Goal: Task Accomplishment & Management: Use online tool/utility

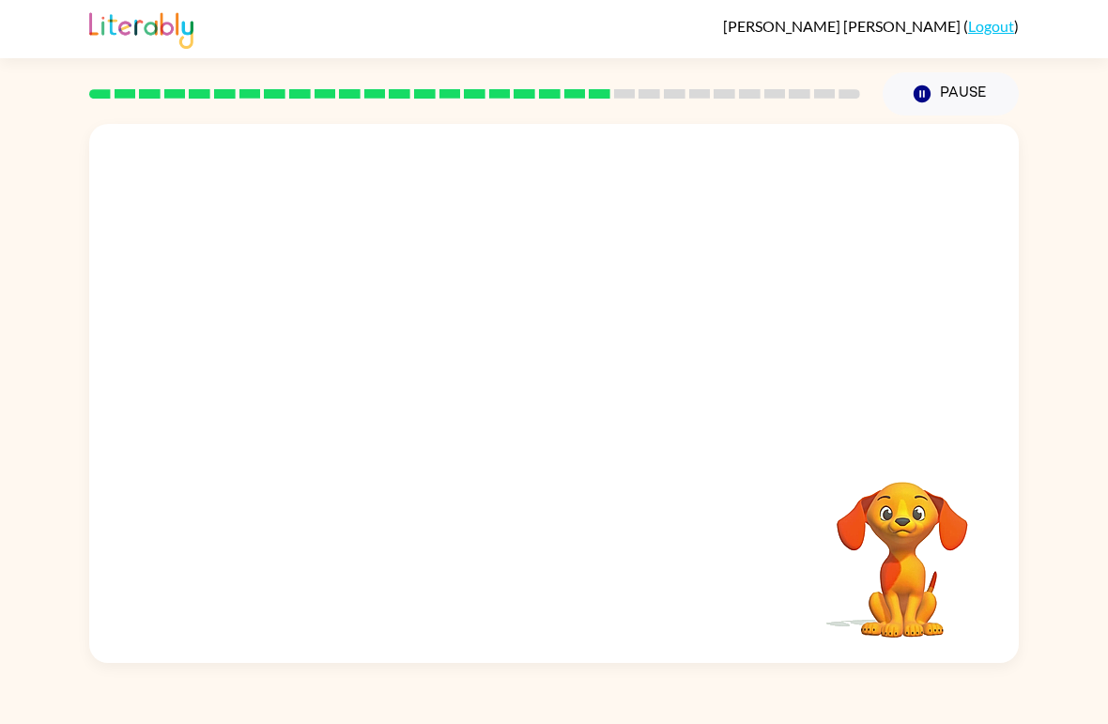
click at [960, 87] on button "Pause Pause" at bounding box center [951, 93] width 136 height 43
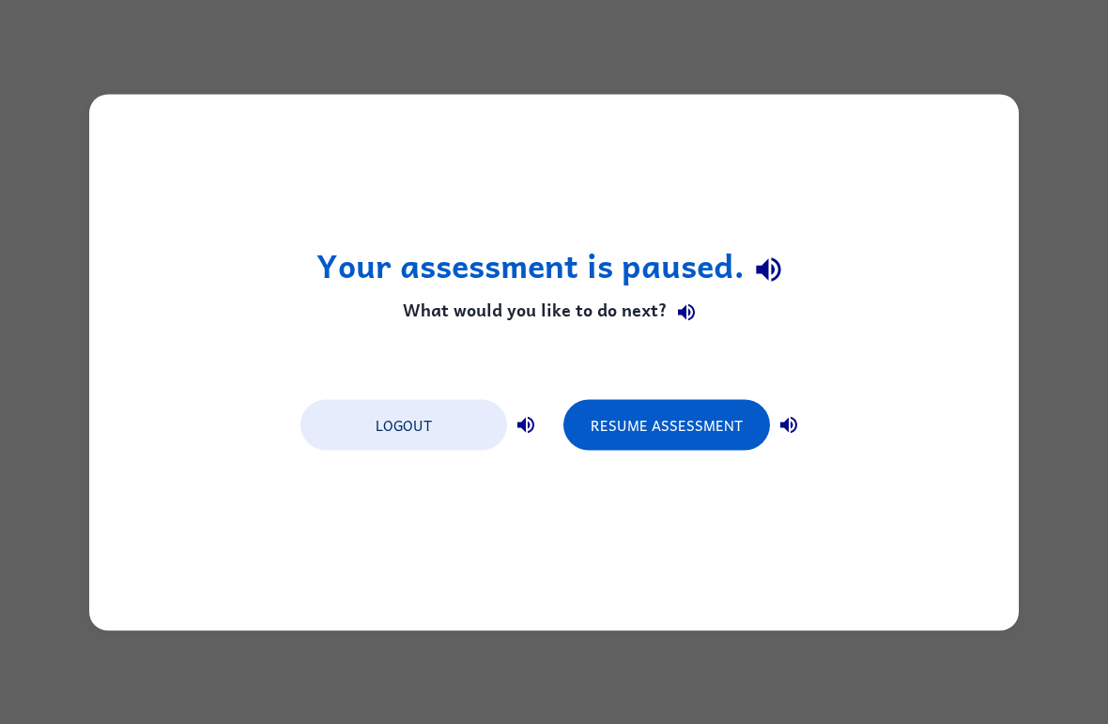
click at [714, 436] on button "Resume Assessment" at bounding box center [666, 424] width 207 height 51
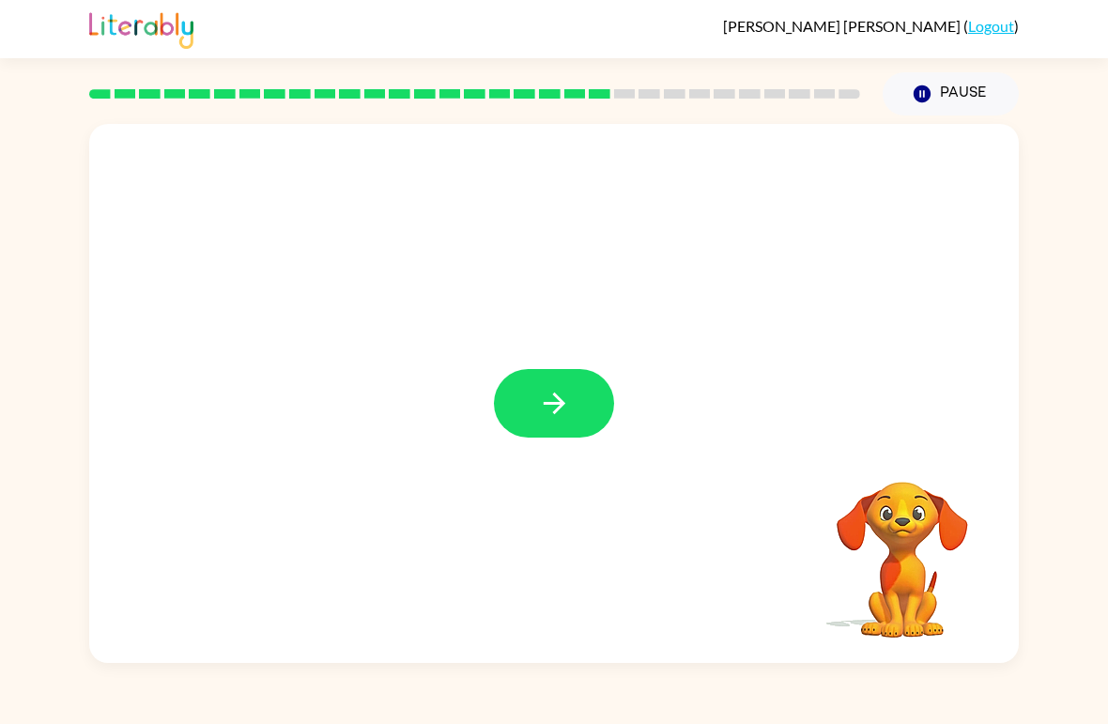
click at [599, 381] on button "button" at bounding box center [554, 403] width 120 height 69
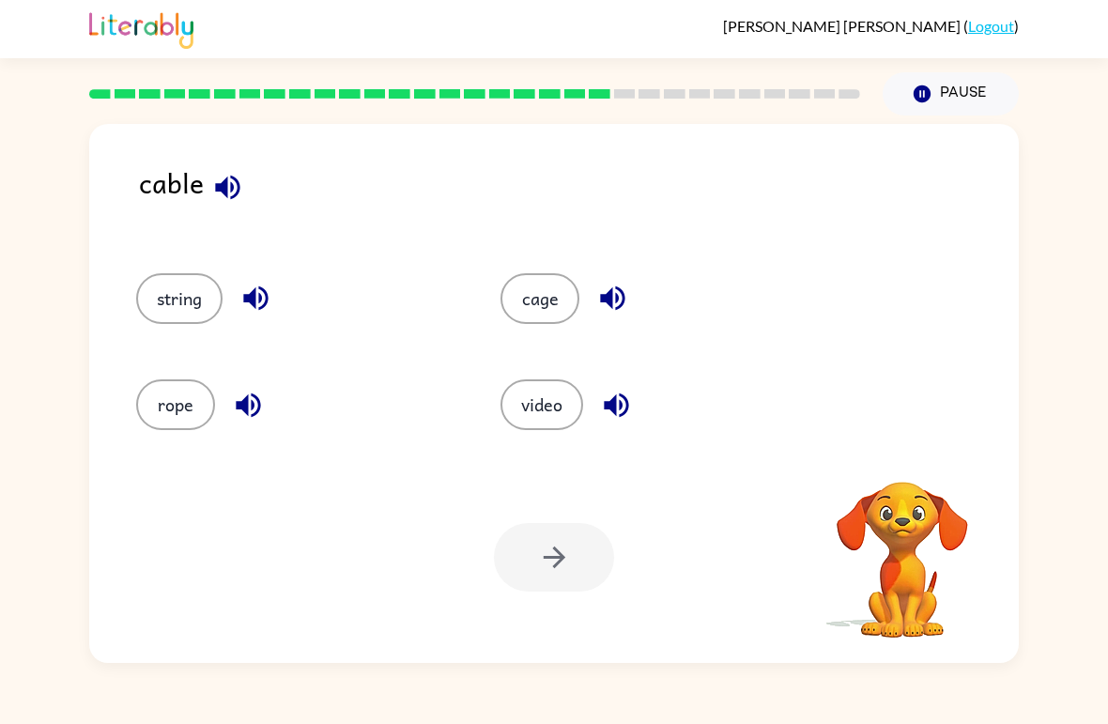
click at [166, 319] on button "string" at bounding box center [179, 298] width 86 height 51
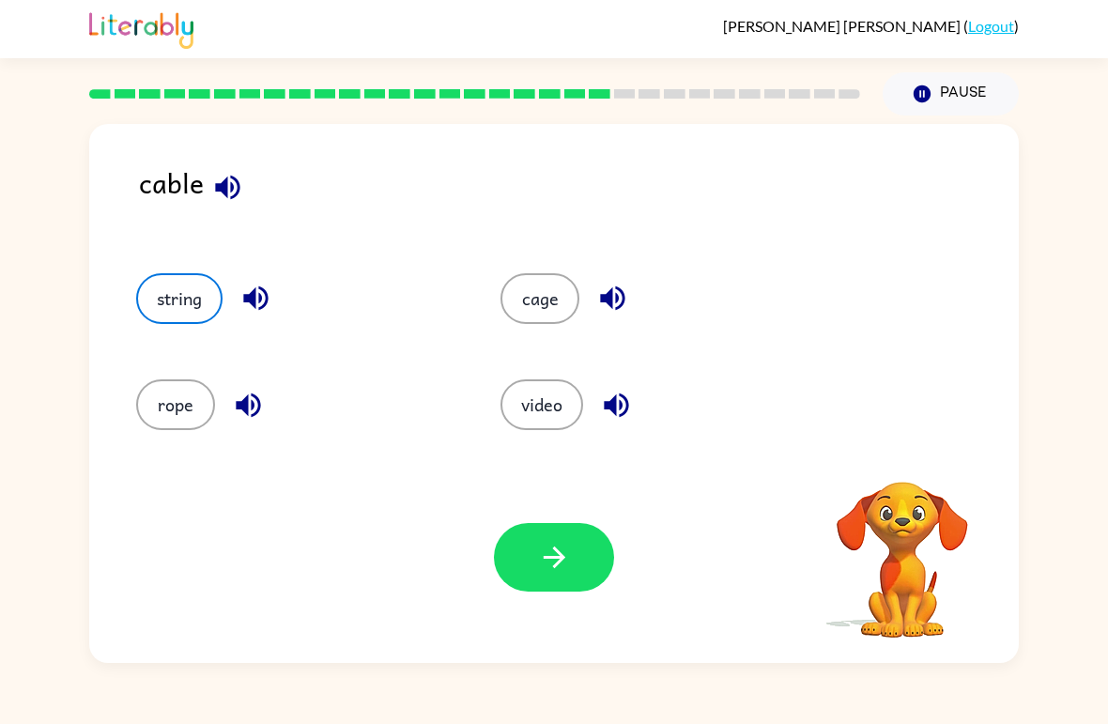
click at [523, 585] on button "button" at bounding box center [554, 557] width 120 height 69
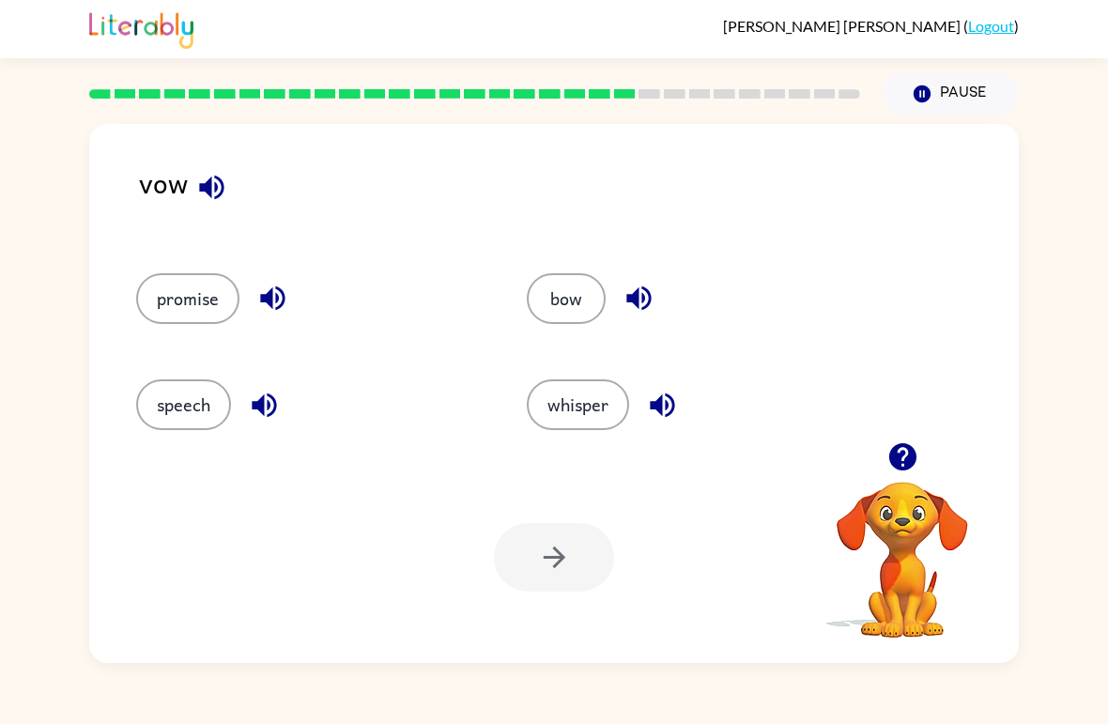
click at [585, 315] on button "bow" at bounding box center [566, 298] width 79 height 51
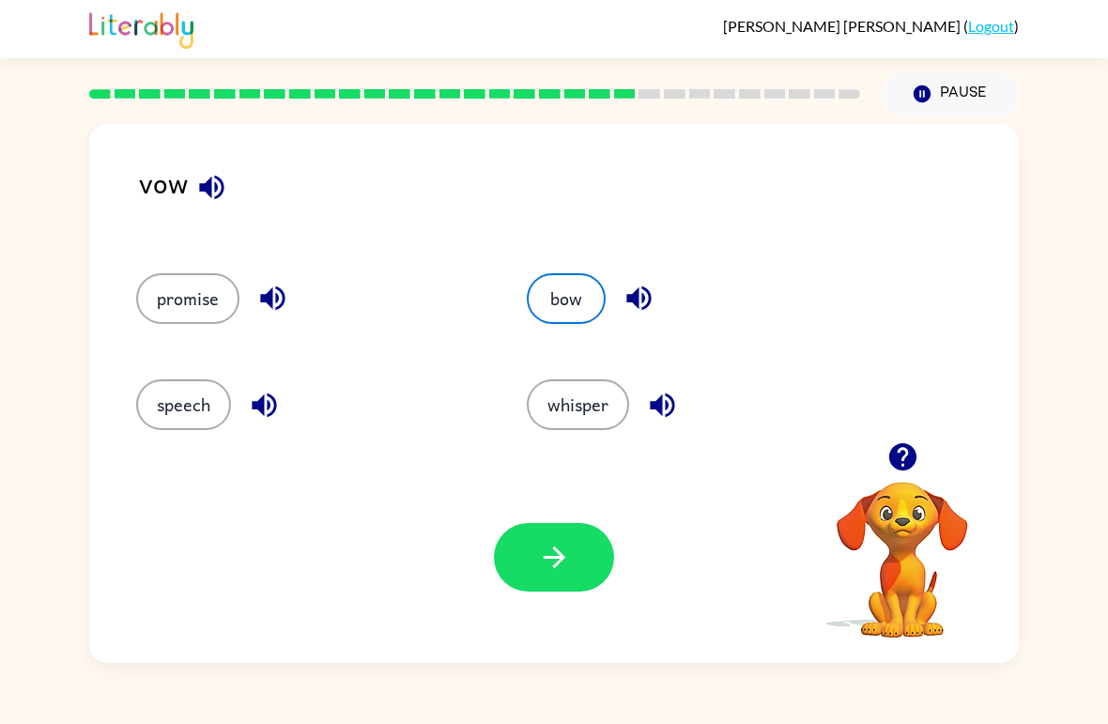
click at [520, 556] on button "button" at bounding box center [554, 557] width 120 height 69
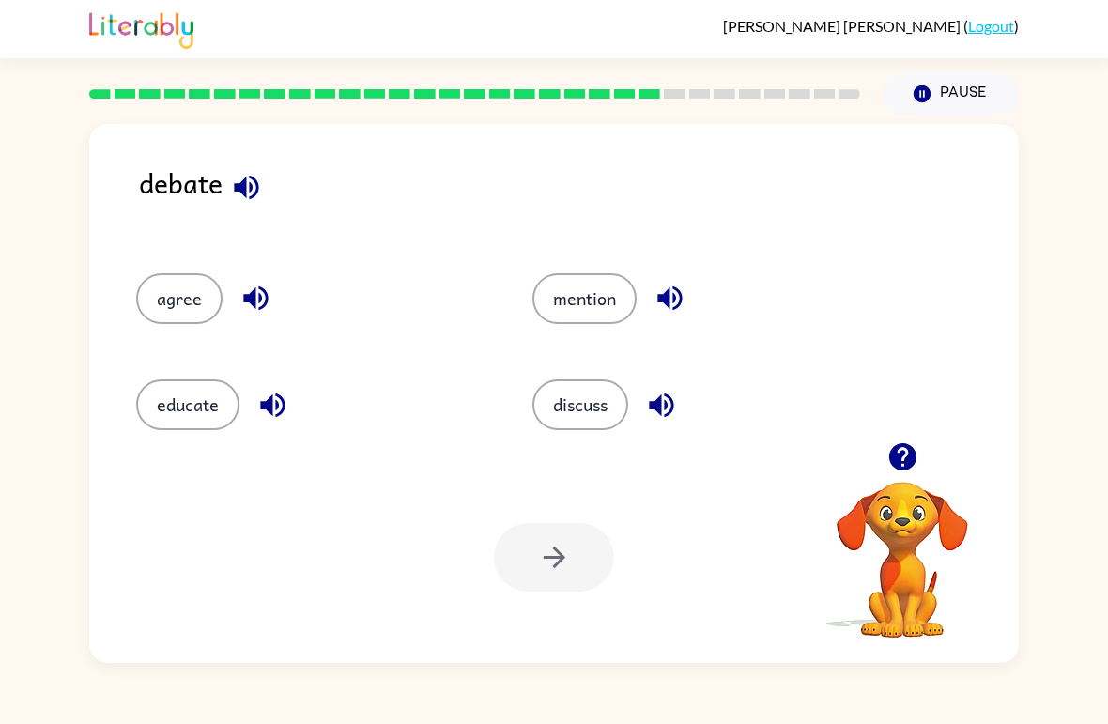
click at [603, 404] on button "discuss" at bounding box center [580, 404] width 96 height 51
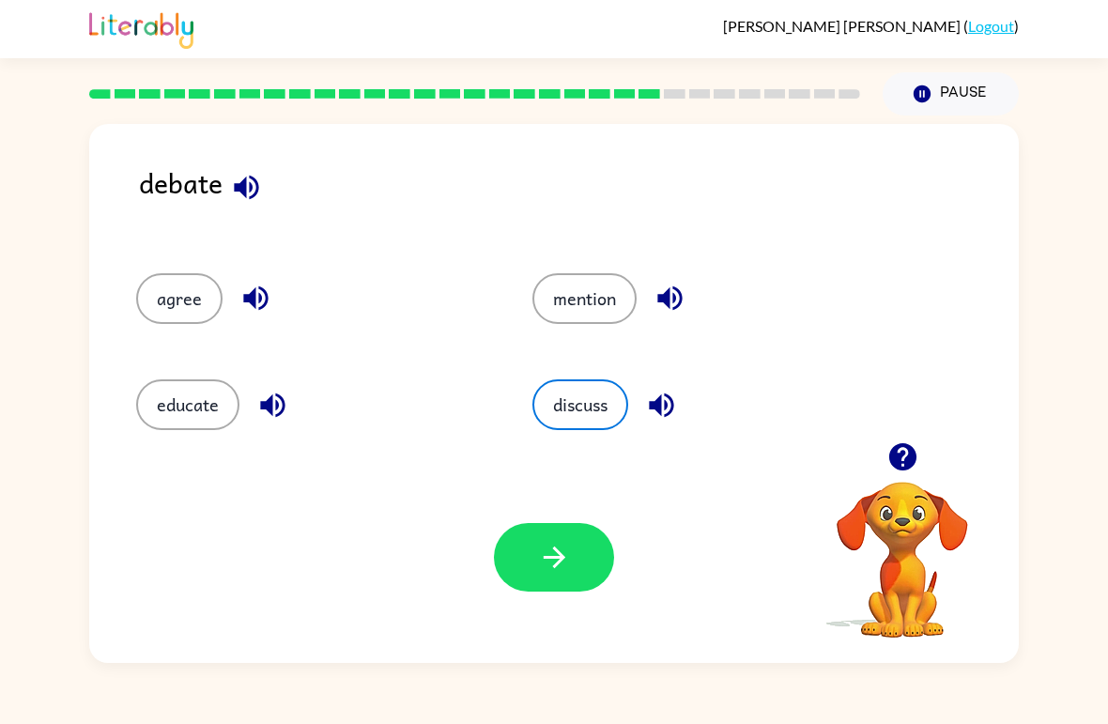
click at [574, 546] on button "button" at bounding box center [554, 557] width 120 height 69
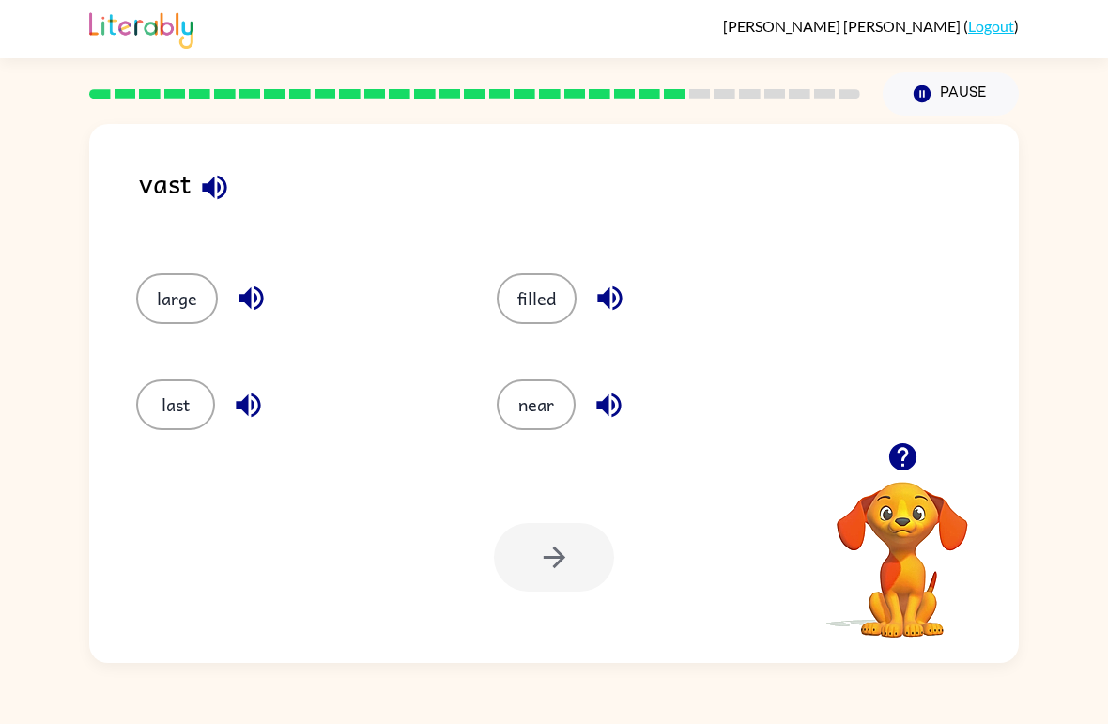
click at [541, 575] on div at bounding box center [554, 557] width 120 height 69
click at [210, 296] on button "large" at bounding box center [177, 298] width 82 height 51
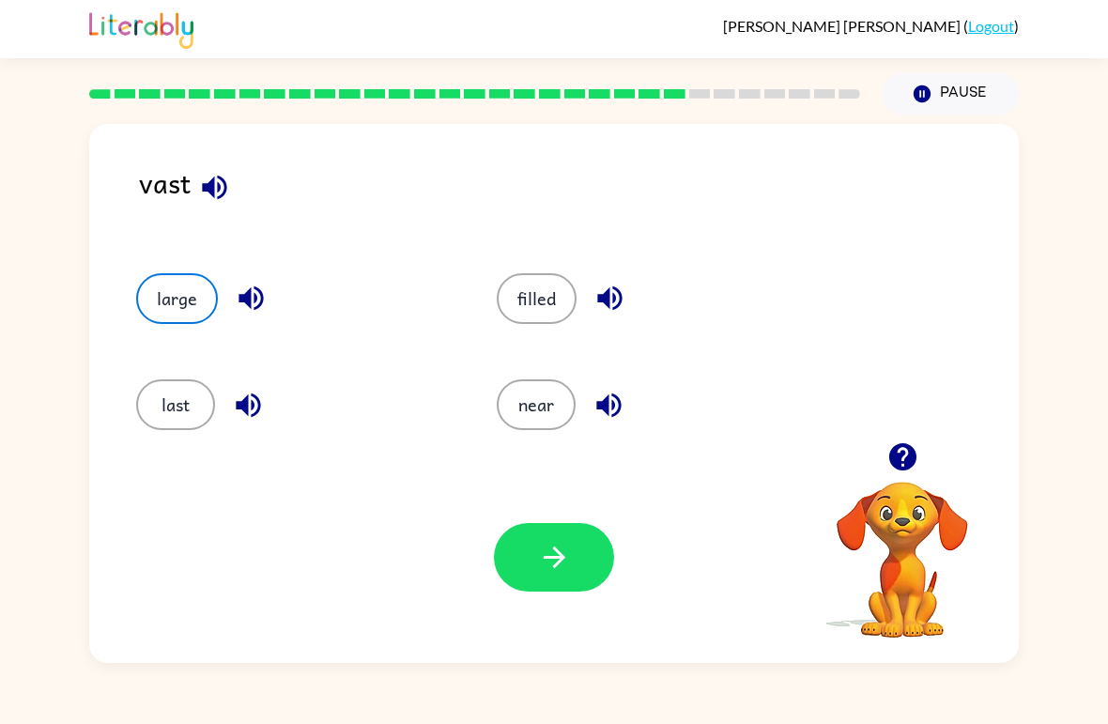
click at [510, 574] on button "button" at bounding box center [554, 557] width 120 height 69
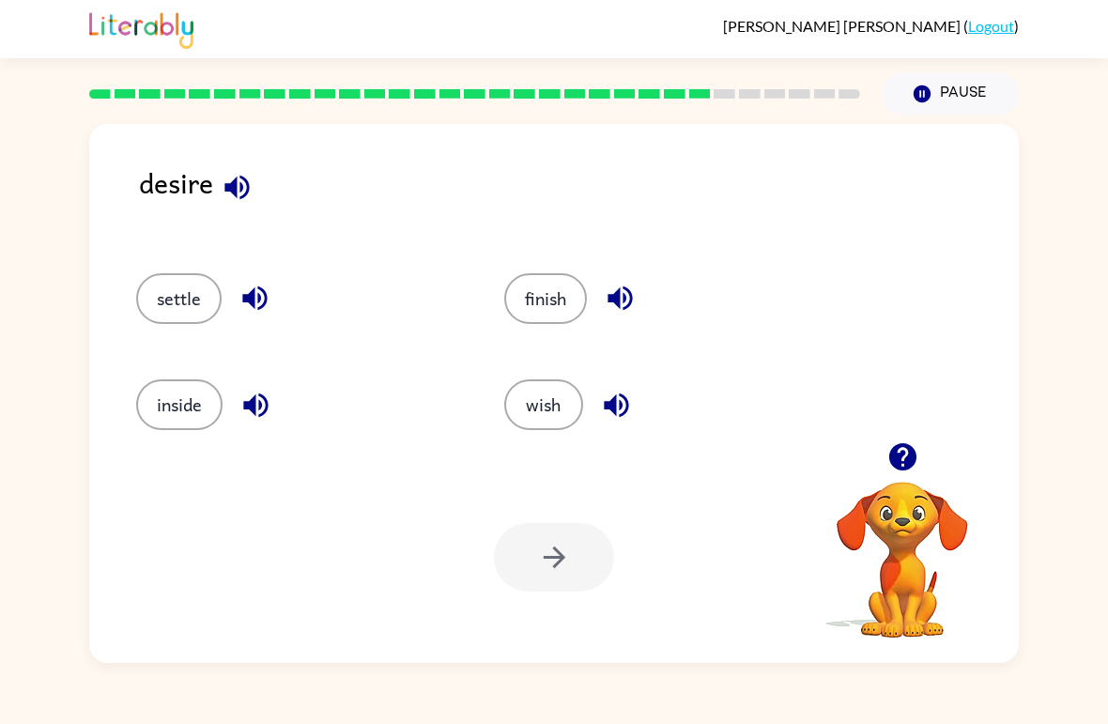
click at [556, 542] on div at bounding box center [554, 557] width 120 height 69
click at [533, 401] on button "wish" at bounding box center [543, 404] width 79 height 51
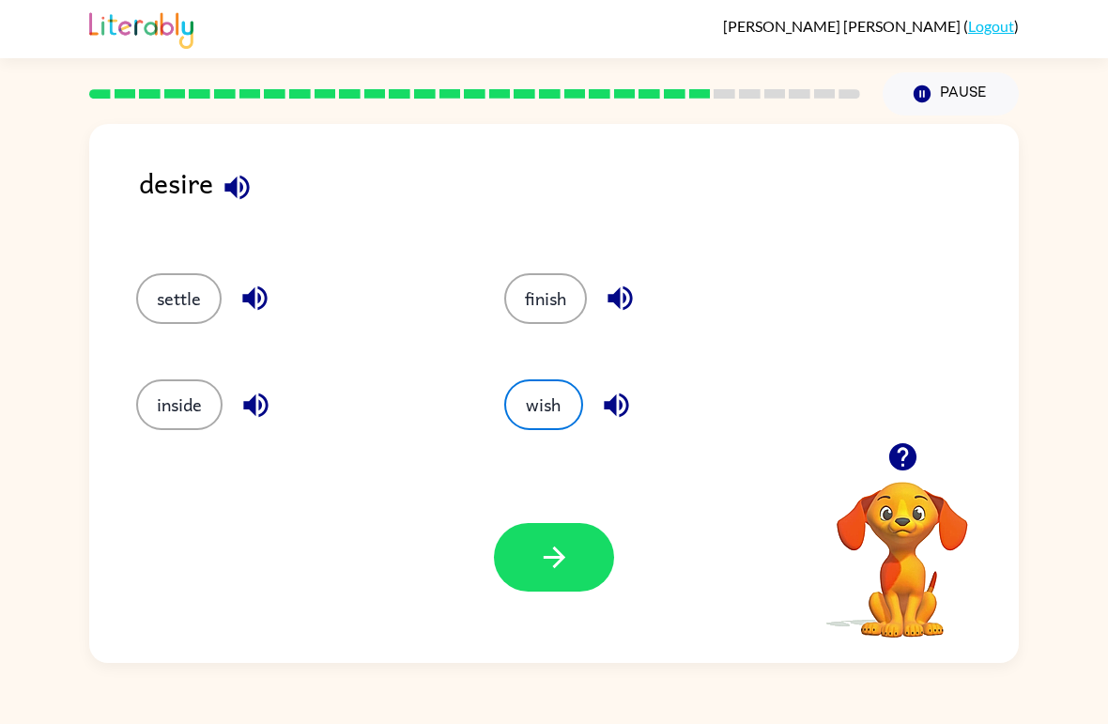
click at [535, 562] on button "button" at bounding box center [554, 557] width 120 height 69
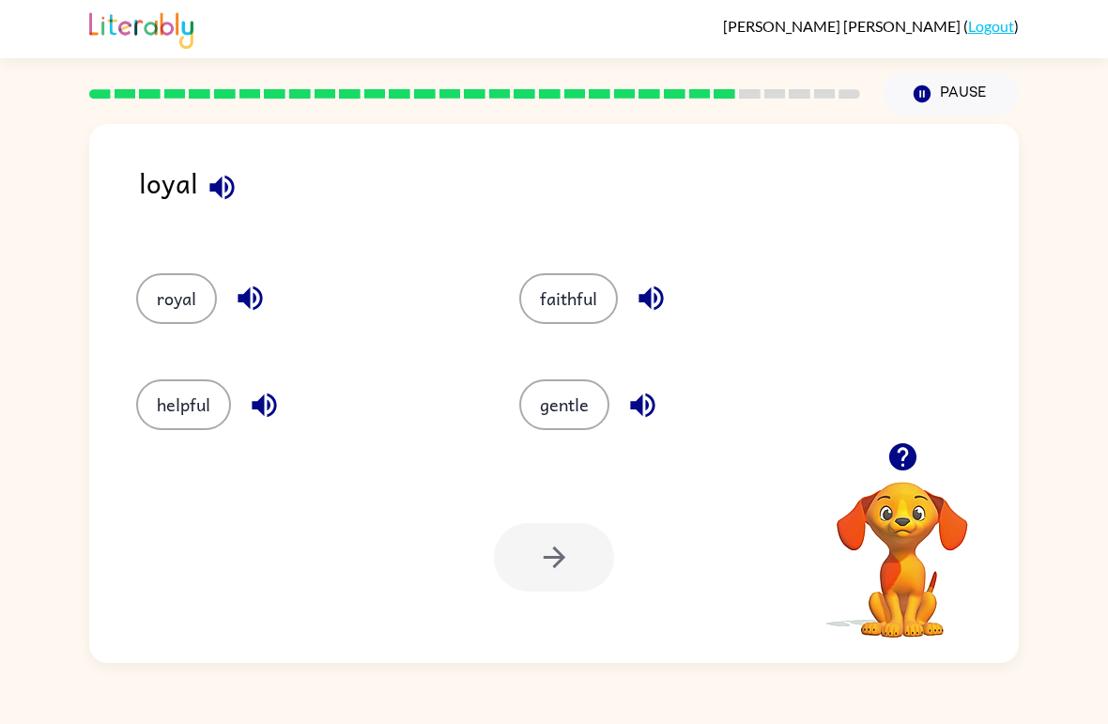
click at [580, 306] on button "faithful" at bounding box center [568, 298] width 99 height 51
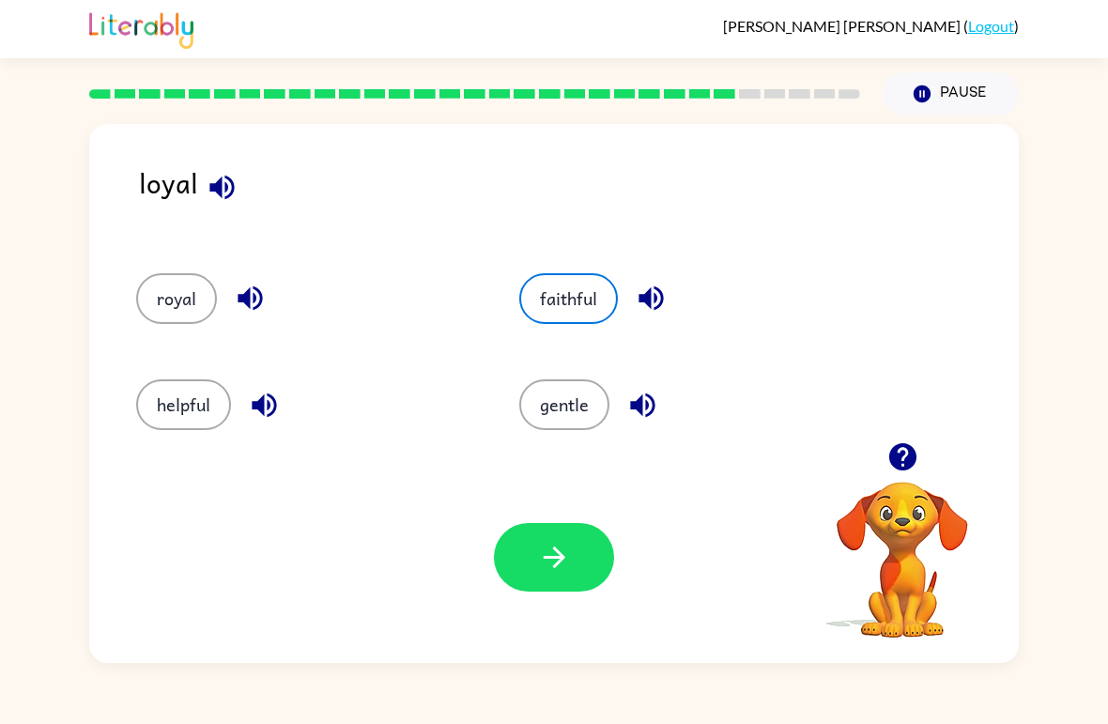
click at [545, 565] on icon "button" at bounding box center [554, 557] width 33 height 33
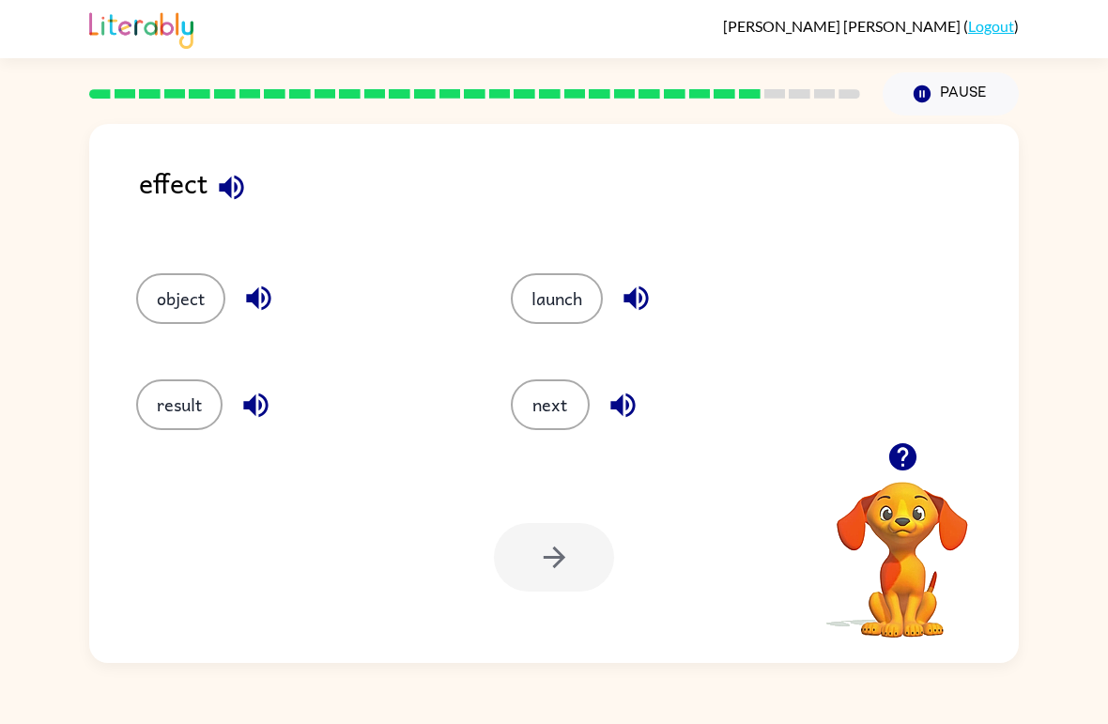
click at [1083, 134] on div "effect object launch result next Your browser must support playing .mp4 files t…" at bounding box center [554, 388] width 1108 height 547
click at [167, 422] on button "result" at bounding box center [179, 404] width 86 height 51
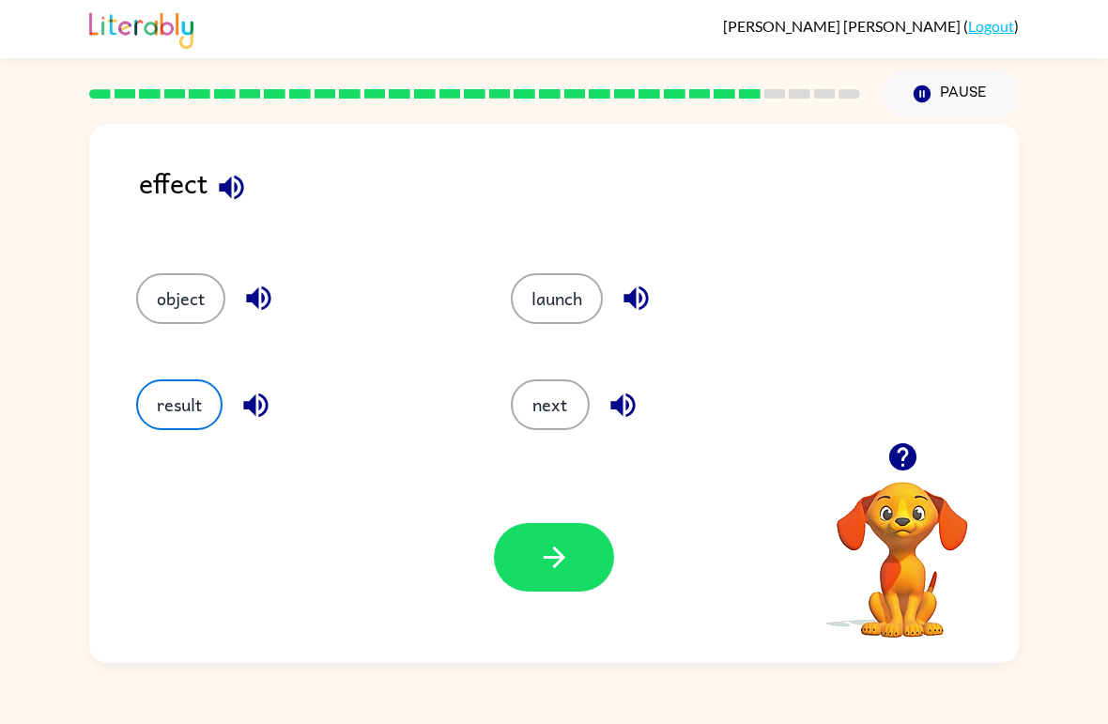
click at [593, 555] on button "button" at bounding box center [554, 557] width 120 height 69
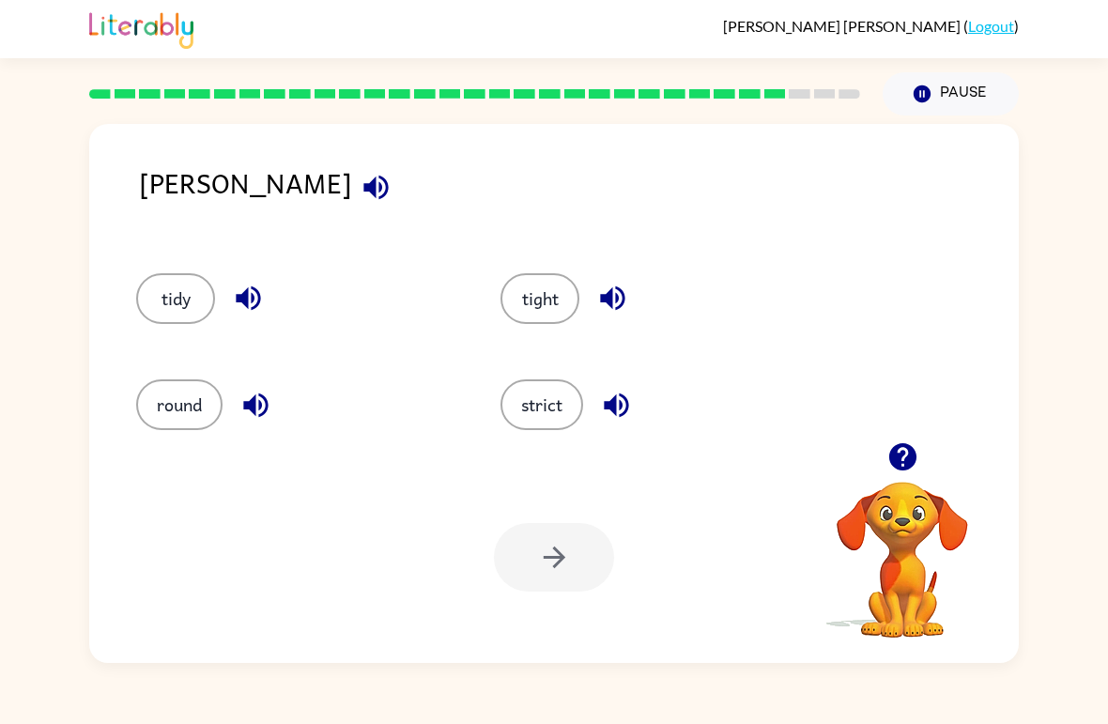
click at [177, 292] on button "tidy" at bounding box center [175, 298] width 79 height 51
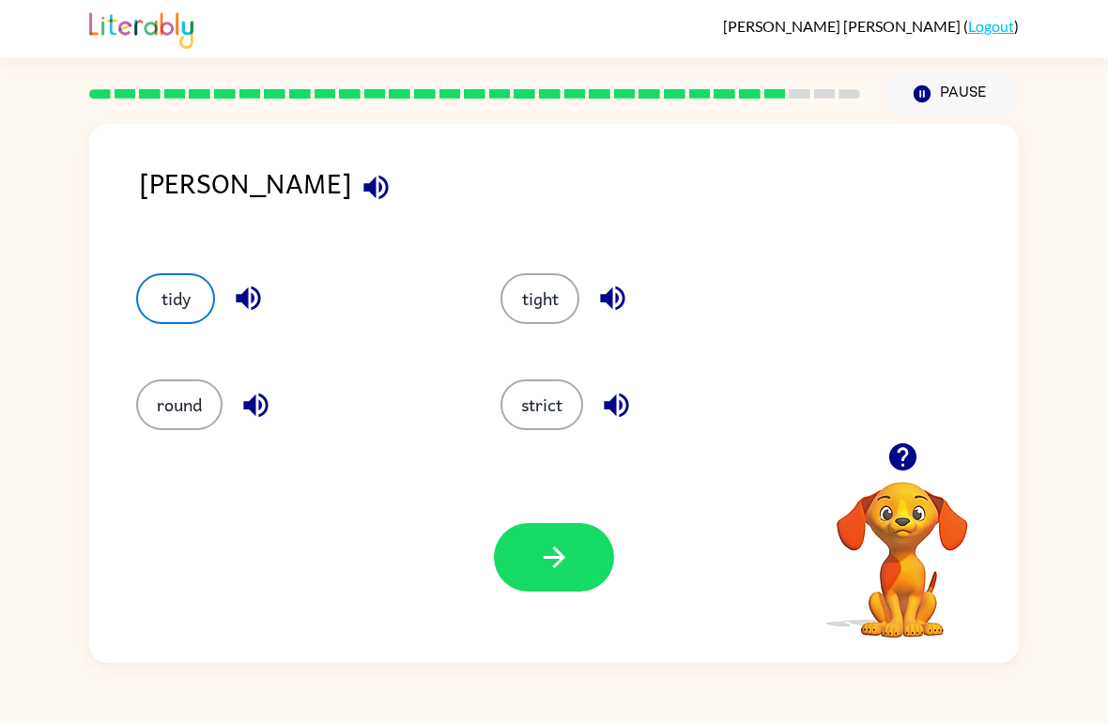
click at [516, 317] on button "tight" at bounding box center [539, 298] width 79 height 51
click at [556, 566] on icon "button" at bounding box center [554, 557] width 22 height 22
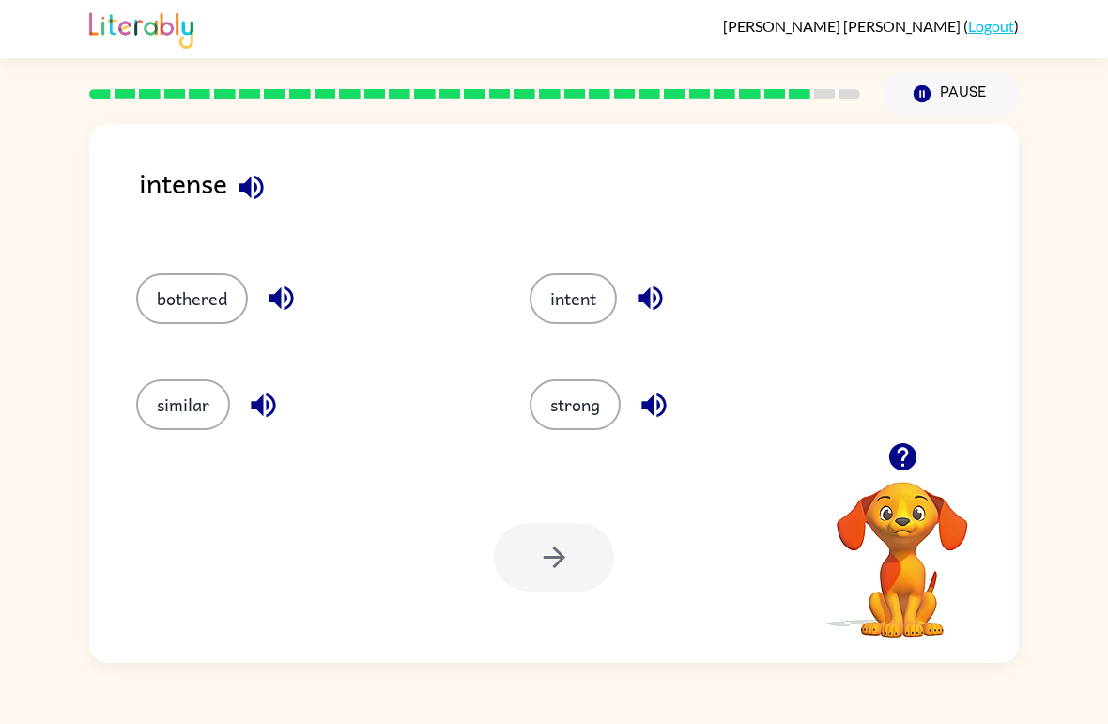
click at [591, 401] on button "strong" at bounding box center [575, 404] width 91 height 51
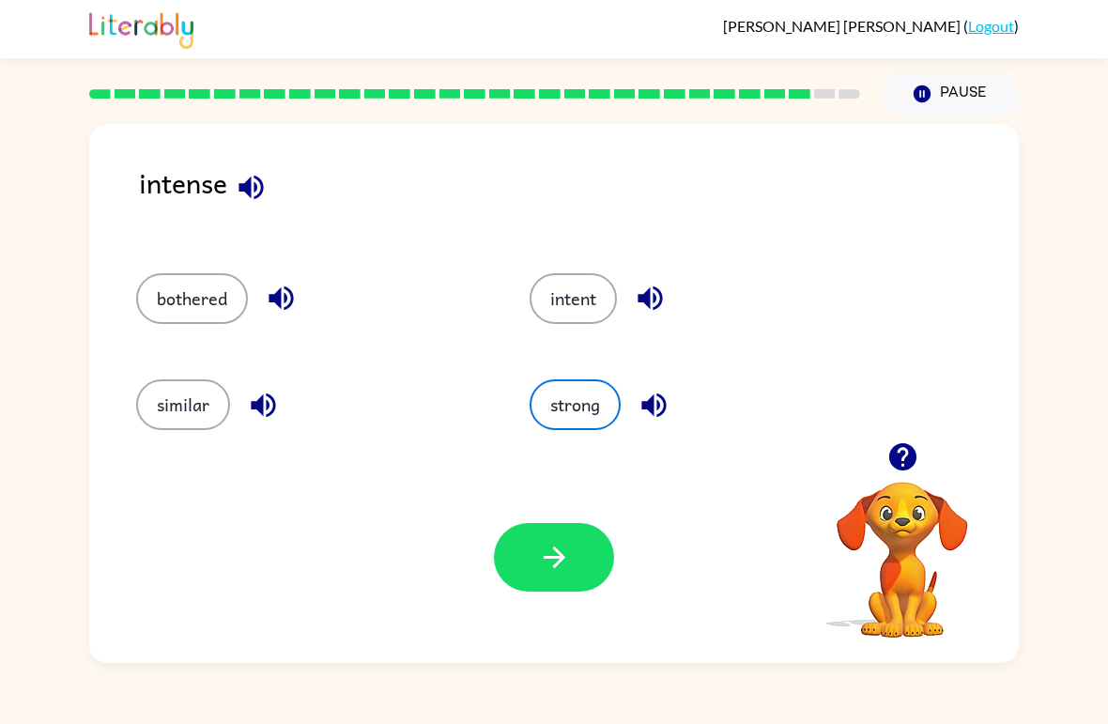
click at [572, 561] on button "button" at bounding box center [554, 557] width 120 height 69
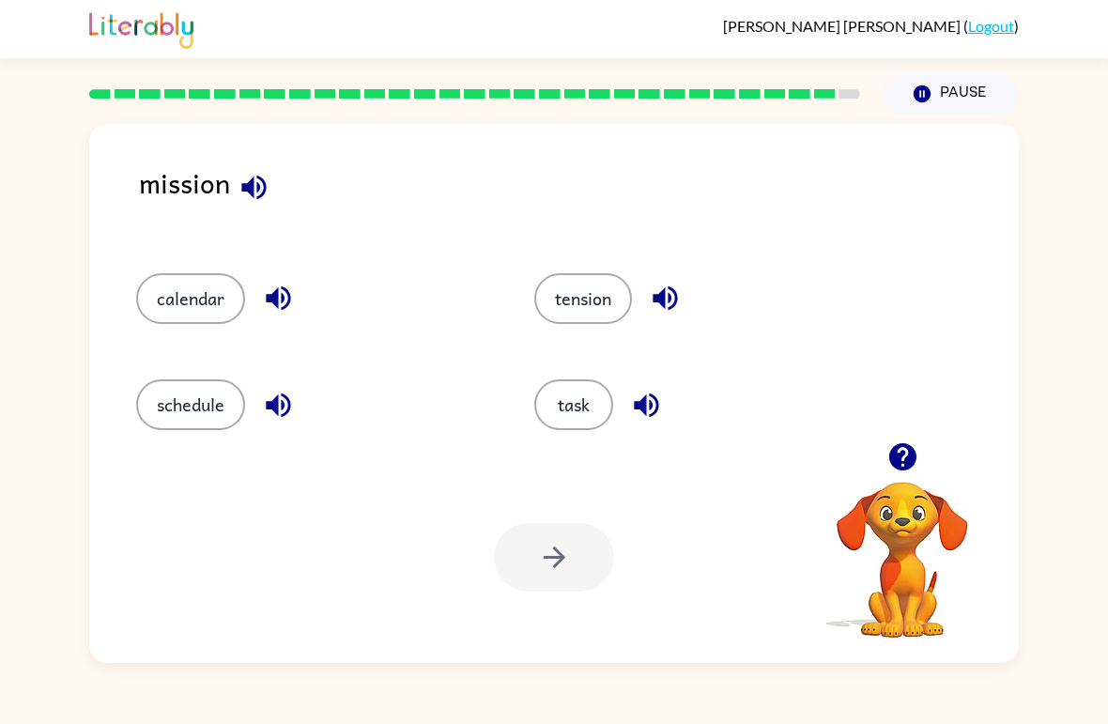
click at [583, 420] on button "task" at bounding box center [573, 404] width 79 height 51
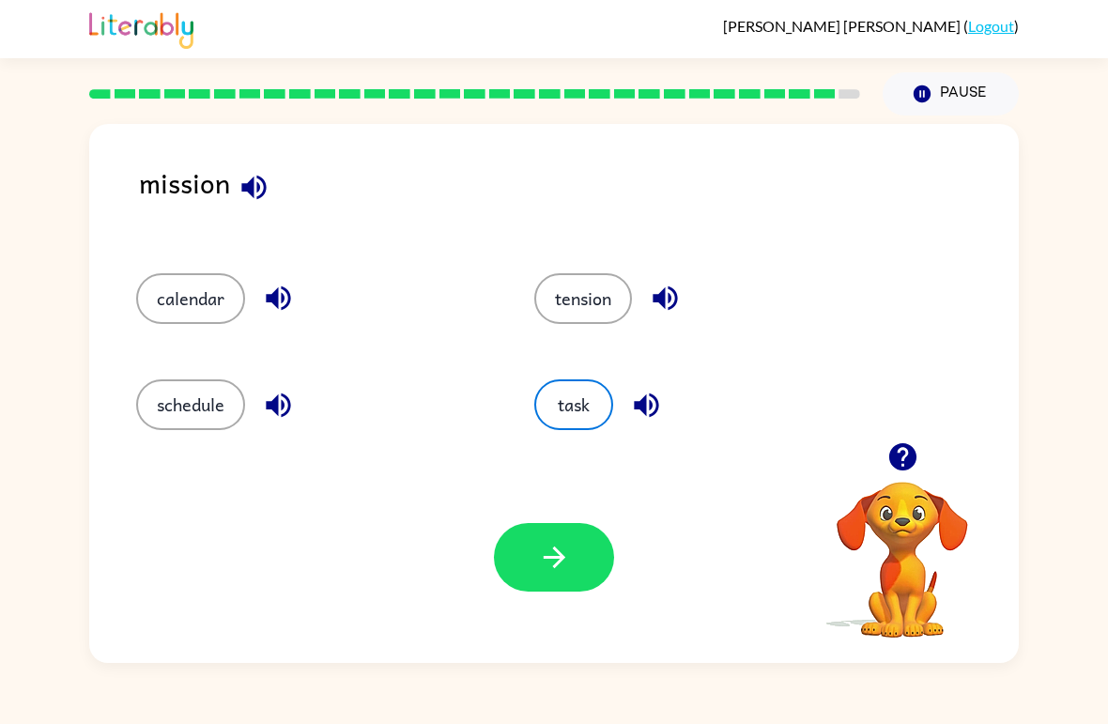
click at [574, 548] on button "button" at bounding box center [554, 557] width 120 height 69
